Goal: Ask a question

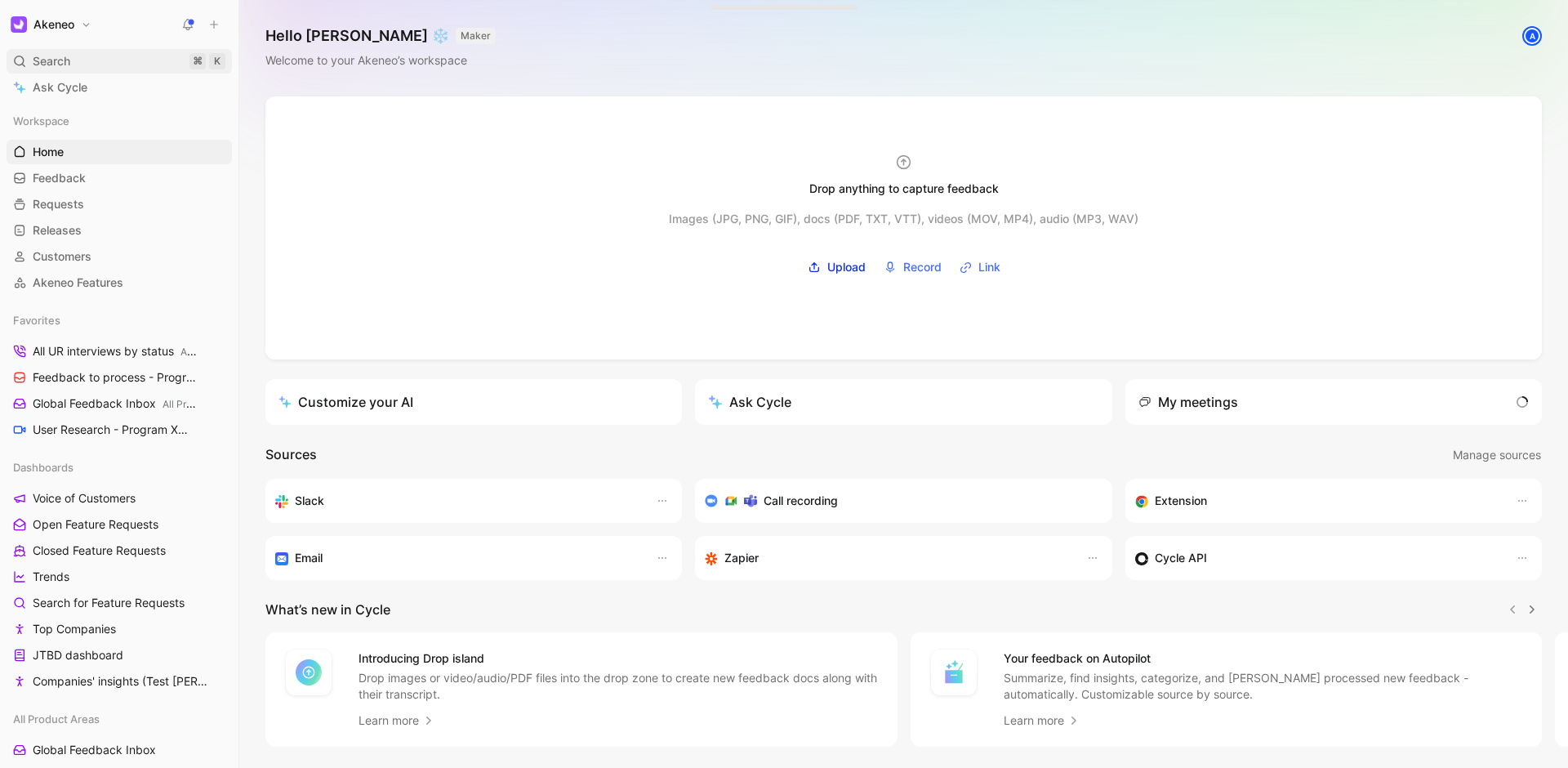
click at [109, 49] on div "Search ⌘ K" at bounding box center [118, 61] width 225 height 25
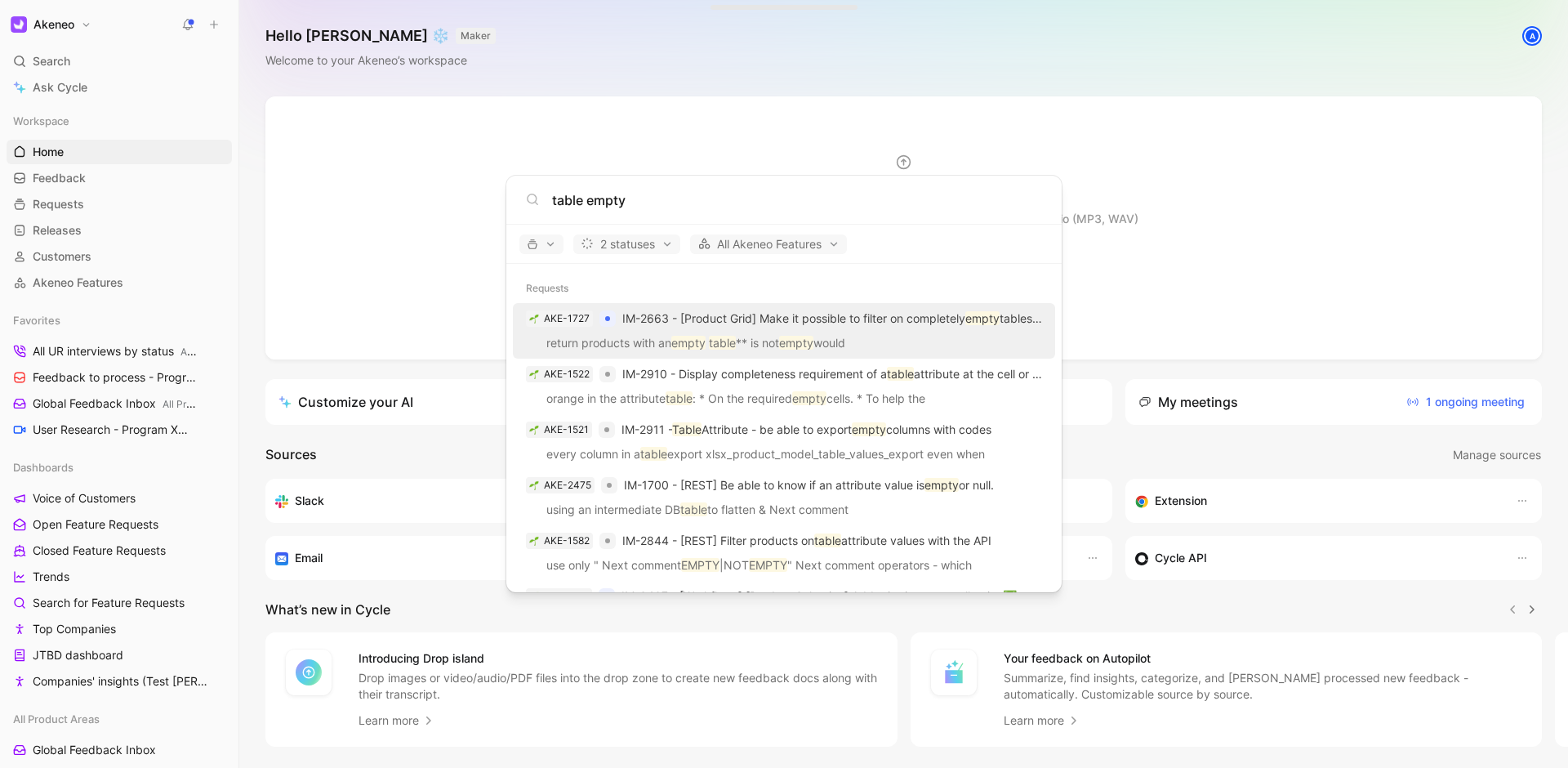
type input "table empty"
click at [902, 331] on div "AKE-1727 IM-2663 - [Product Grid] Make it possible to filter on completely empt…" at bounding box center [784, 318] width 533 height 29
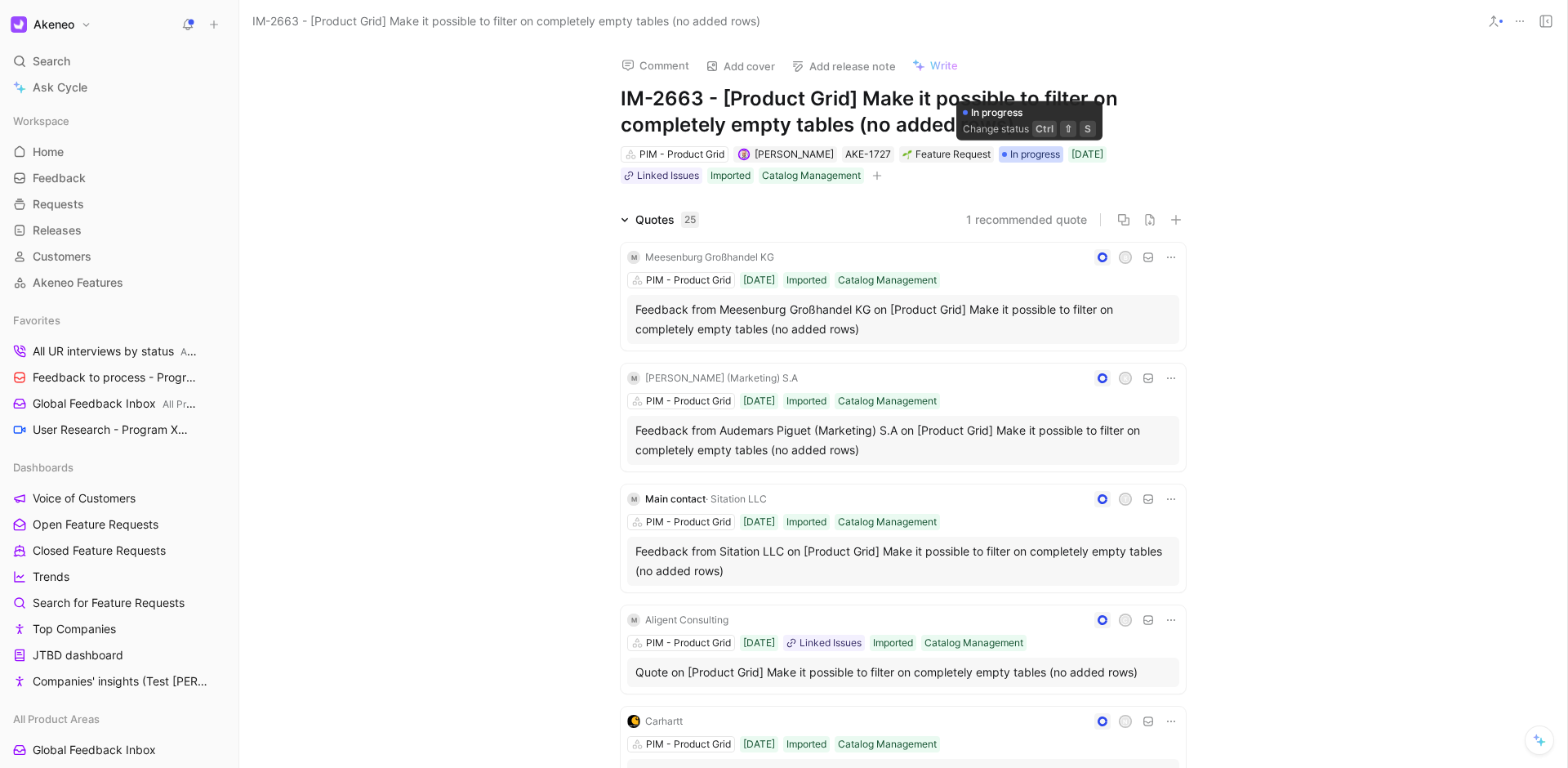
click at [1045, 152] on span "In progress" at bounding box center [1035, 154] width 50 height 16
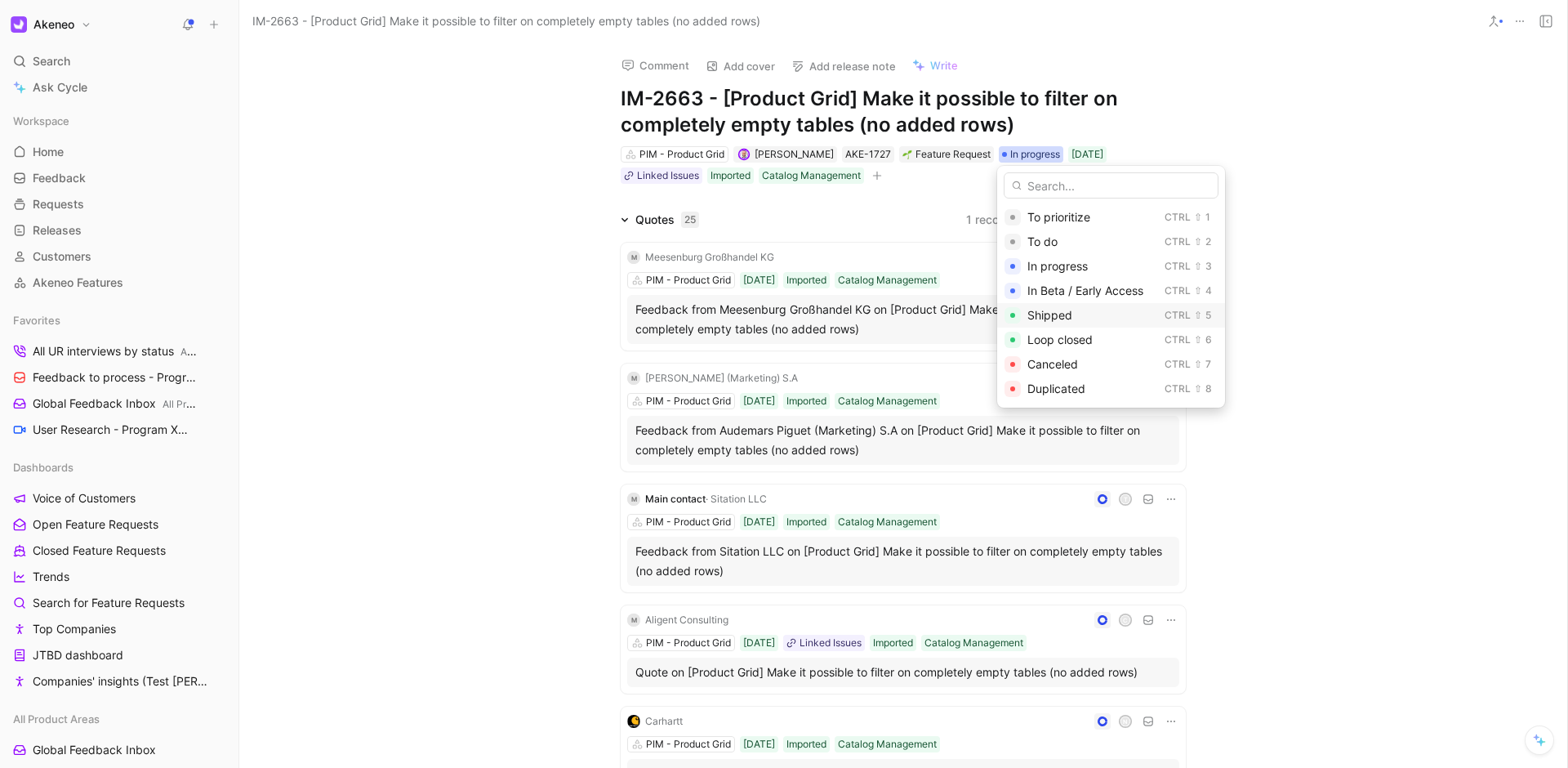
click at [1116, 311] on div "Shipped" at bounding box center [1092, 315] width 131 height 20
